Goal: Information Seeking & Learning: Learn about a topic

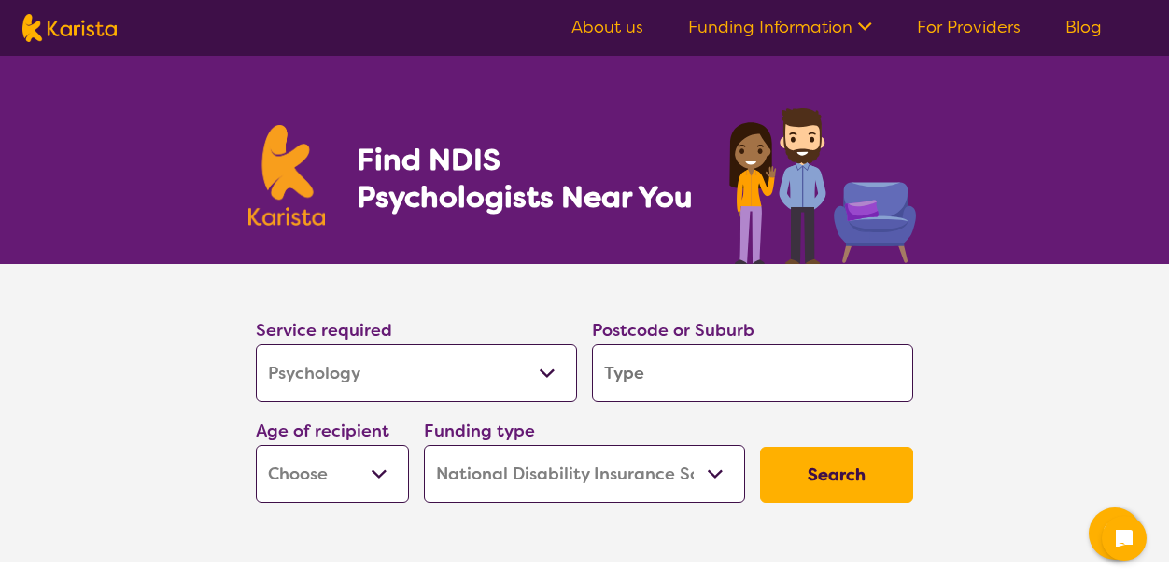
select select "Psychology"
select select "NDIS"
select select "Psychology"
select select "NDIS"
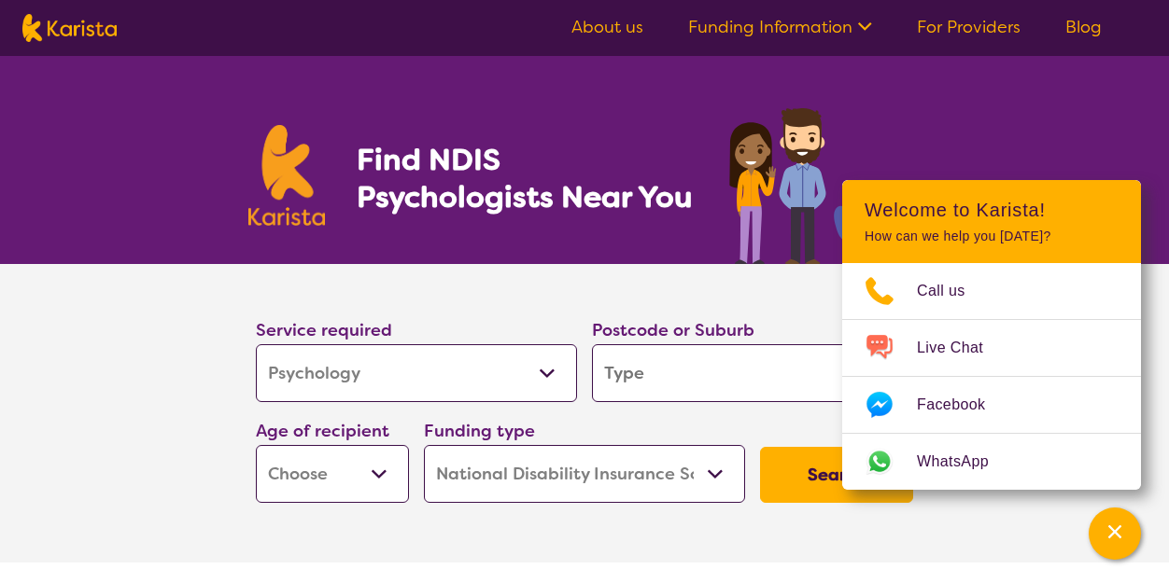
click at [709, 384] on input "search" at bounding box center [752, 373] width 321 height 58
type input "3"
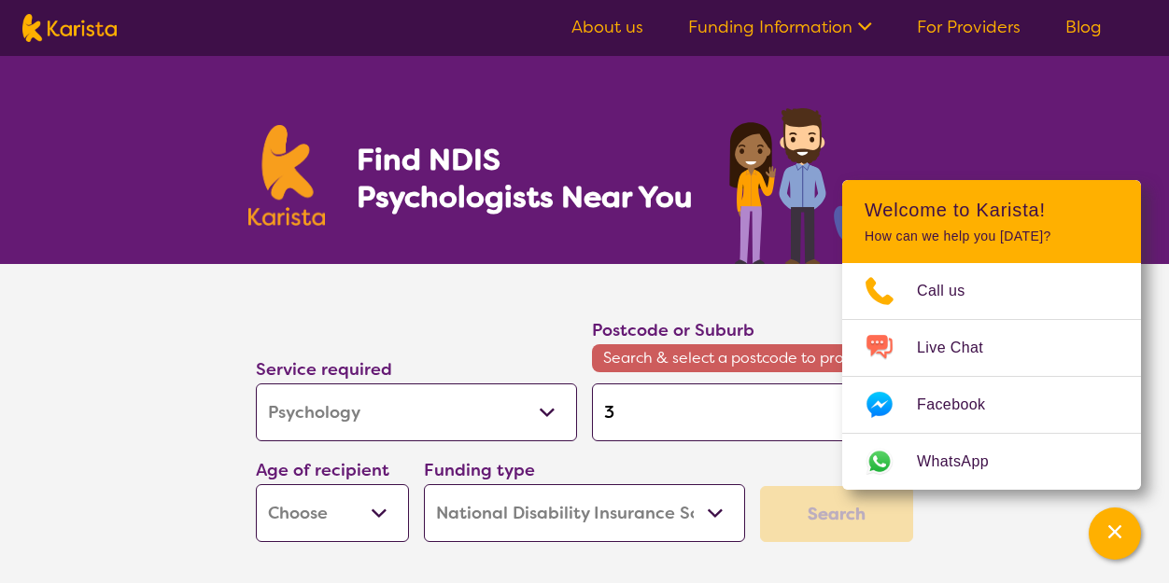
type input "31"
type input "313"
type input "3137"
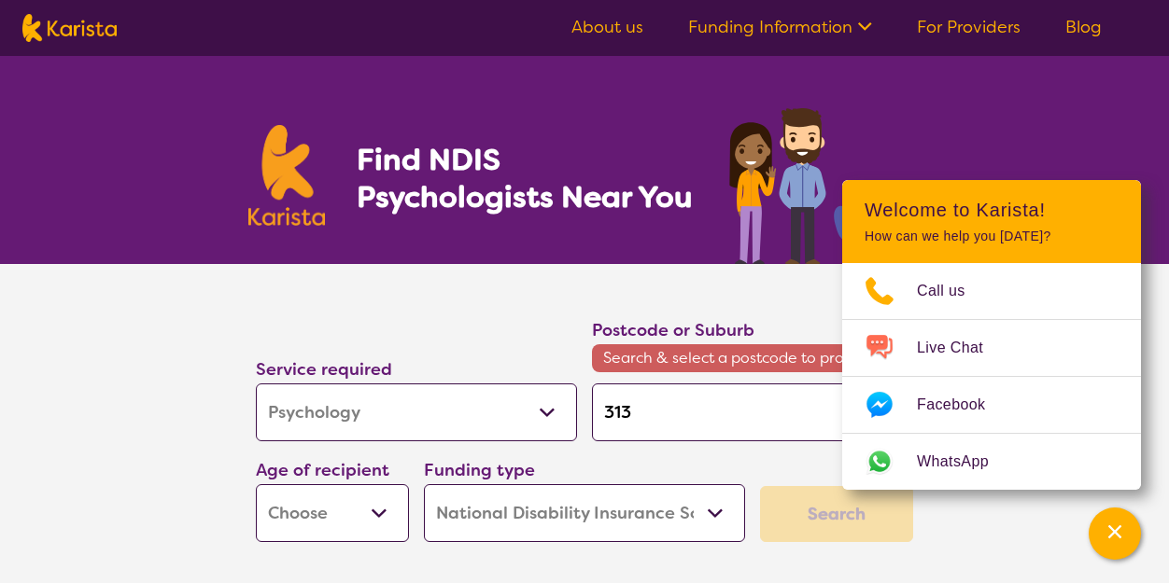
type input "3137"
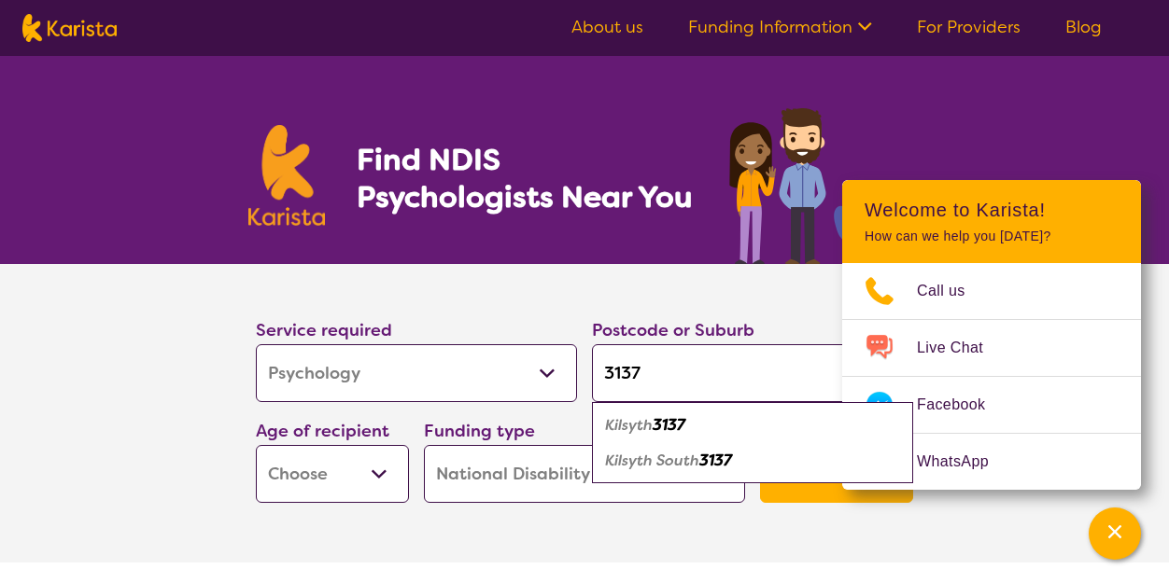
type input "3137"
click at [758, 425] on div "Kilsyth 3137" at bounding box center [752, 425] width 302 height 35
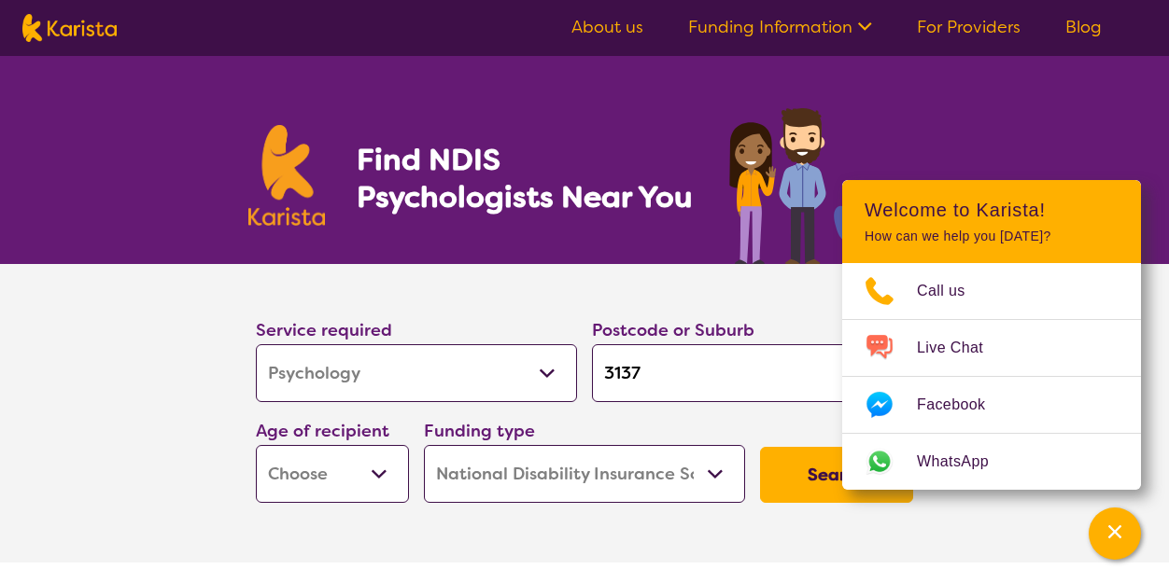
click at [385, 471] on select "Early Childhood - 0 to 9 Child - 10 to 11 Adolescent - 12 to 17 Adult - 18 to 6…" at bounding box center [332, 474] width 153 height 58
select select "AS"
click at [256, 445] on select "Early Childhood - 0 to 9 Child - 10 to 11 Adolescent - 12 to 17 Adult - 18 to 6…" at bounding box center [332, 474] width 153 height 58
select select "AS"
click at [723, 475] on select "Home Care Package (HCP) National Disability Insurance Scheme (NDIS) I don't know" at bounding box center [584, 474] width 321 height 58
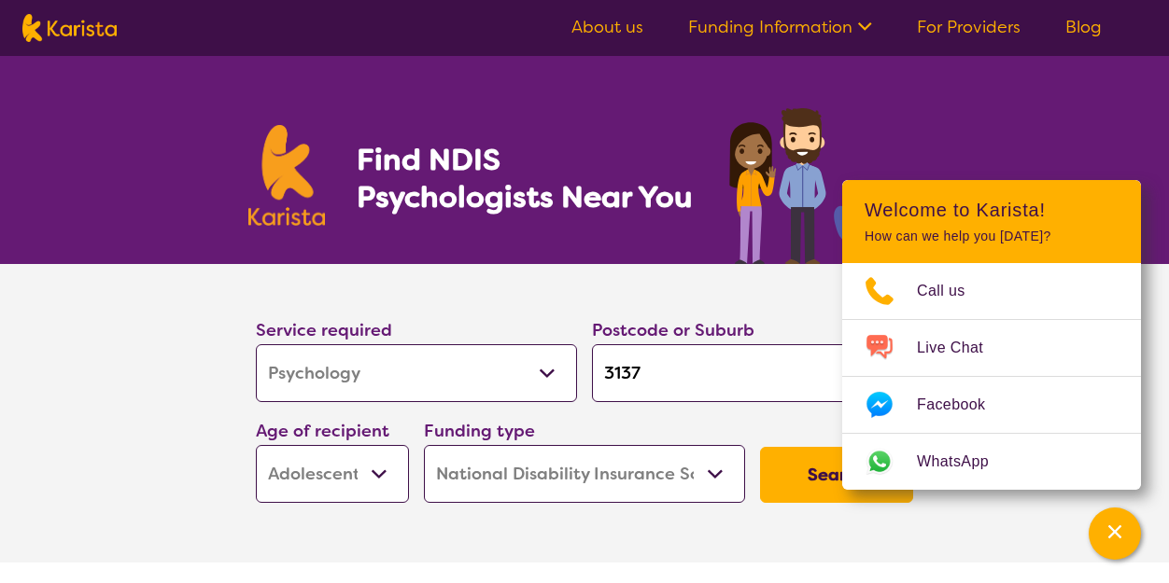
select select
click at [424, 445] on select "Home Care Package (HCP) National Disability Insurance Scheme (NDIS) I don't know" at bounding box center [584, 474] width 321 height 58
select select
click at [808, 478] on button "Search" at bounding box center [836, 475] width 153 height 56
click at [797, 492] on button "Search" at bounding box center [836, 475] width 153 height 56
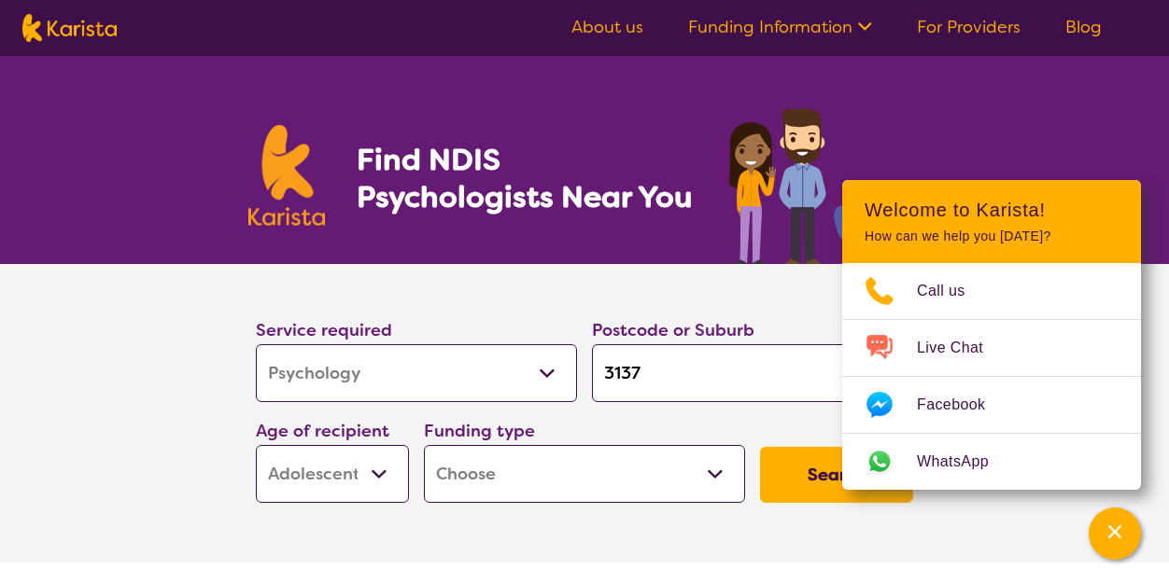
click at [719, 472] on select "Home Care Package (HCP) National Disability Insurance Scheme (NDIS) I don't know" at bounding box center [584, 474] width 321 height 58
select select "i-don-t-know"
click at [424, 445] on select "Home Care Package (HCP) National Disability Insurance Scheme (NDIS) I don't know" at bounding box center [584, 474] width 321 height 58
select select "i-don-t-know"
click at [779, 484] on button "Search" at bounding box center [836, 475] width 153 height 56
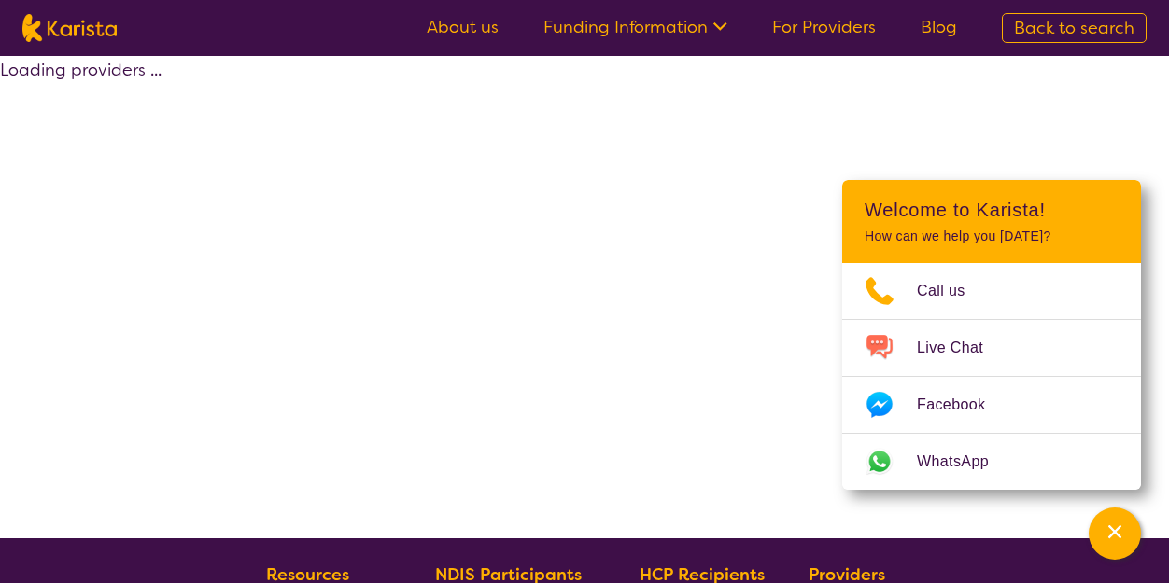
select select "Psychology"
select select "AS"
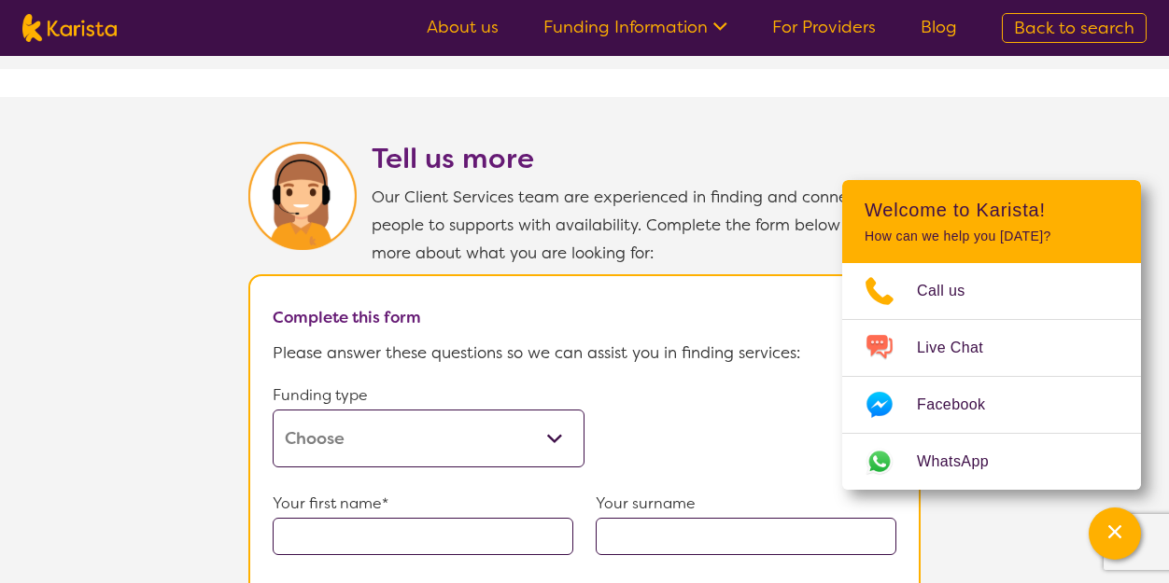
scroll to position [948, 0]
